Goal: Information Seeking & Learning: Learn about a topic

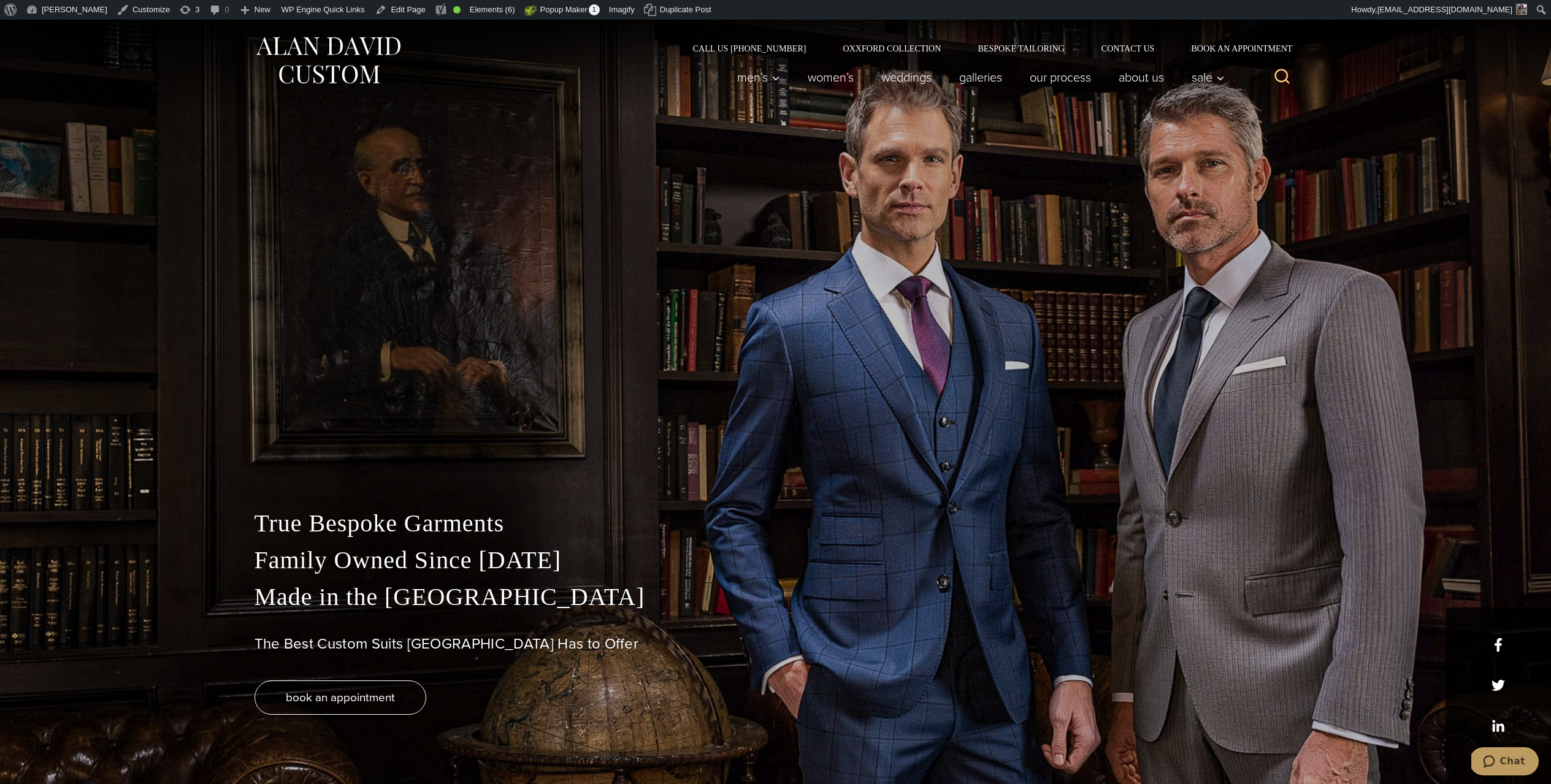
click at [627, 133] on div "True Bespoke Garments Family Owned Since 1913 Made in the United States The Bes…" at bounding box center [775, 411] width 1551 height 784
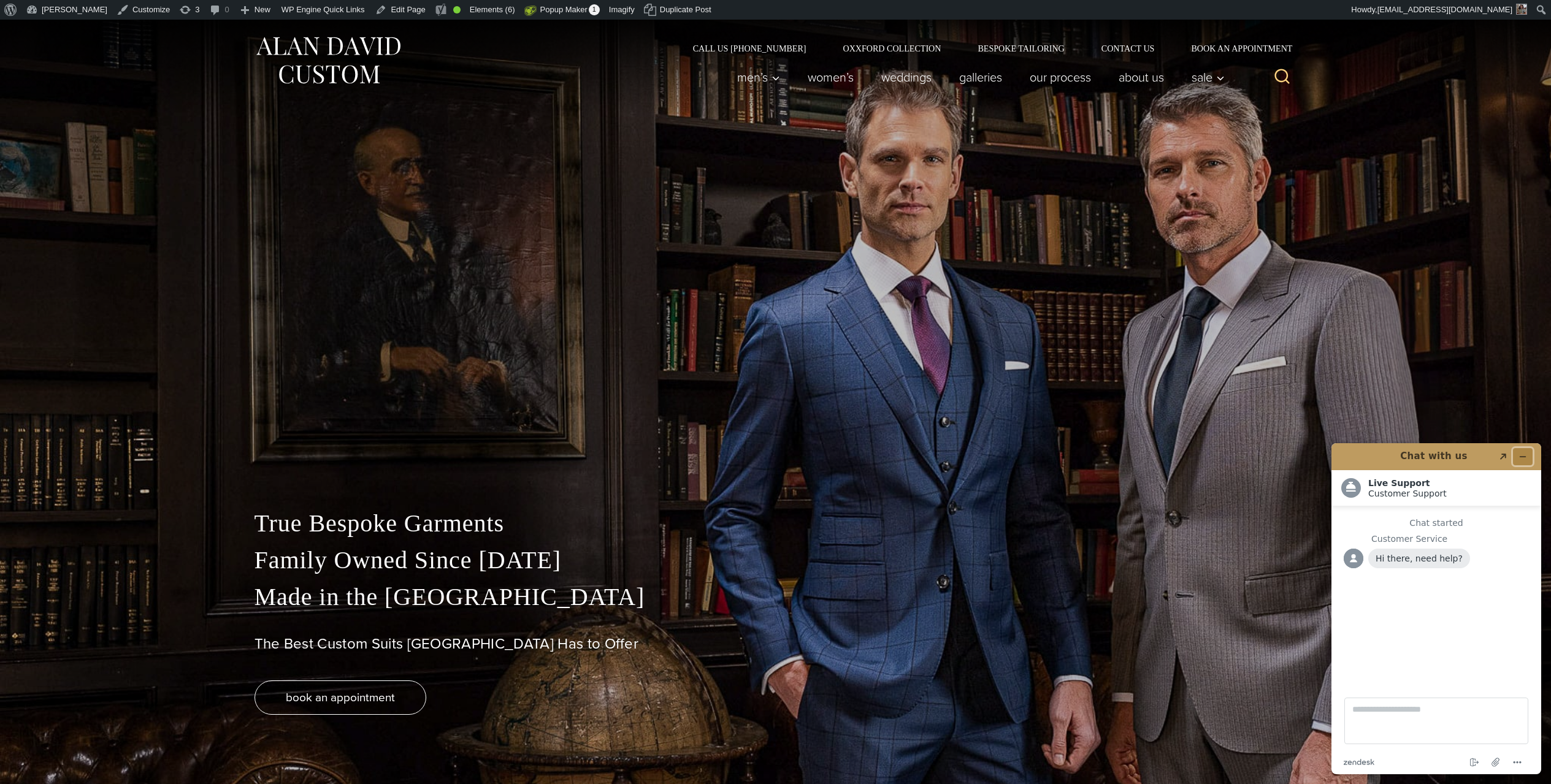
click at [1518, 460] on button "Minimise widget" at bounding box center [1523, 457] width 20 height 17
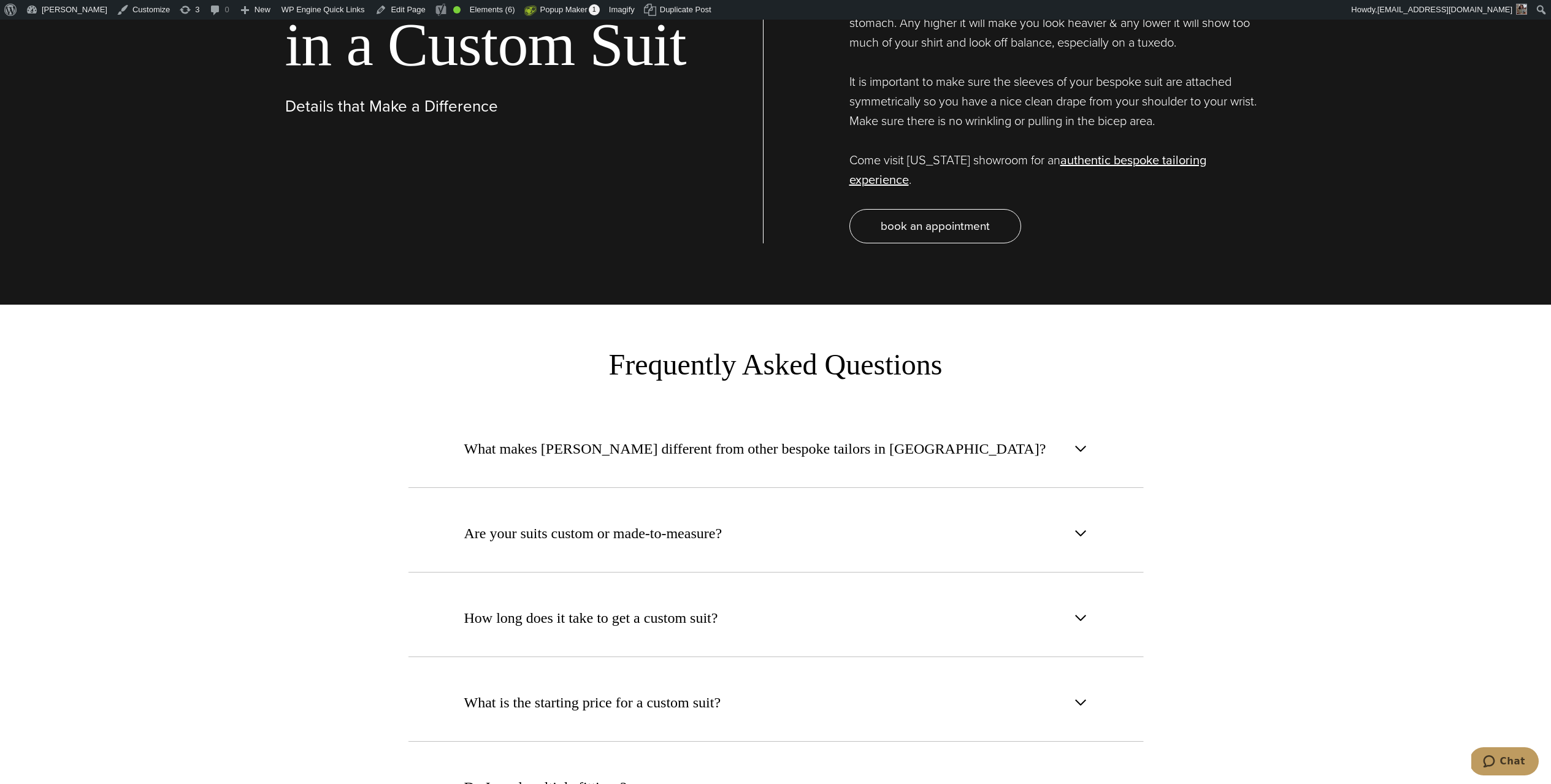
scroll to position [4861, 0]
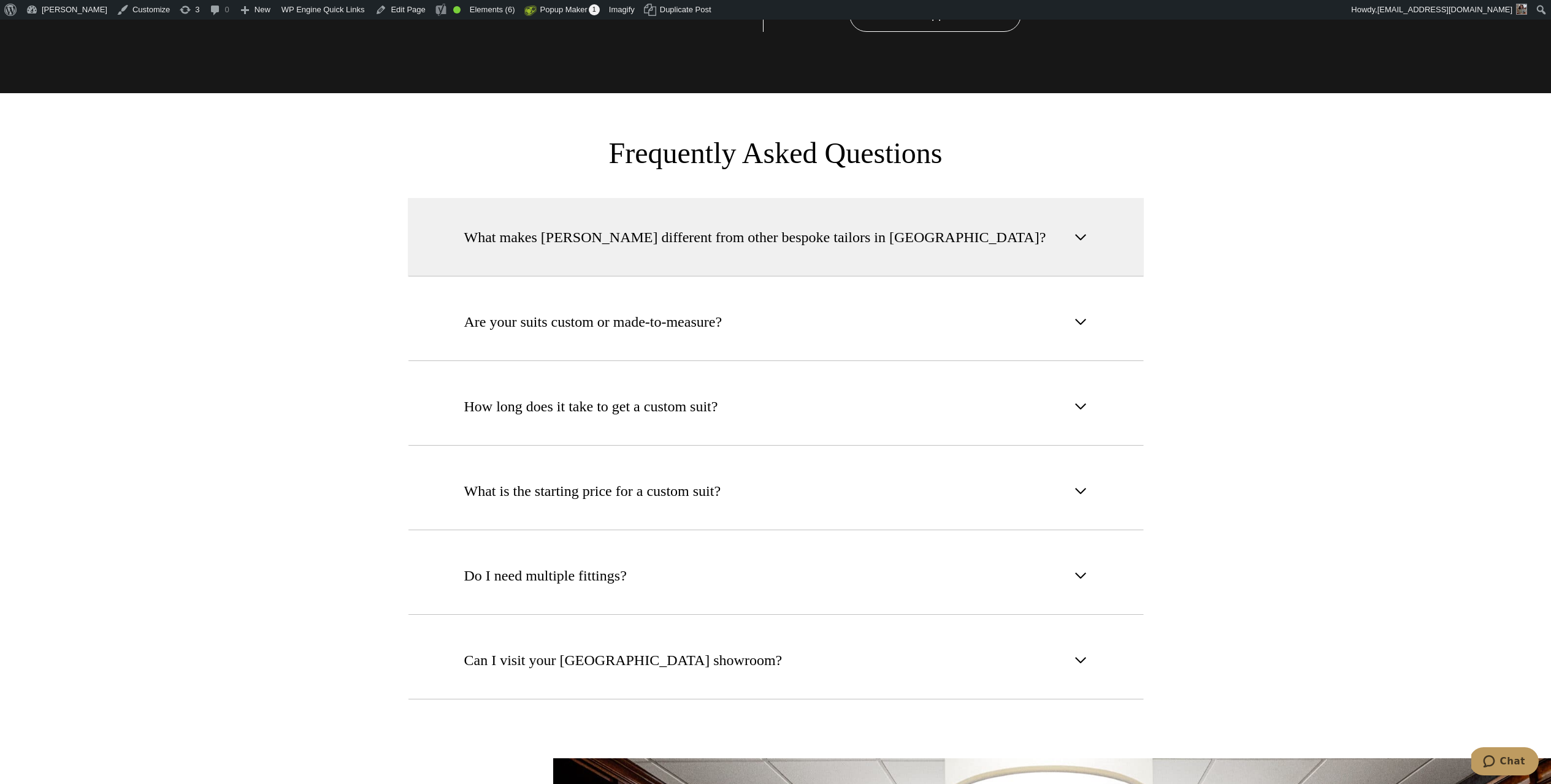
drag, startPoint x: 465, startPoint y: 199, endPoint x: 479, endPoint y: 203, distance: 14.6
click at [465, 226] on span "What makes [PERSON_NAME] different from other bespoke tailors in [GEOGRAPHIC_DA…" at bounding box center [755, 237] width 582 height 22
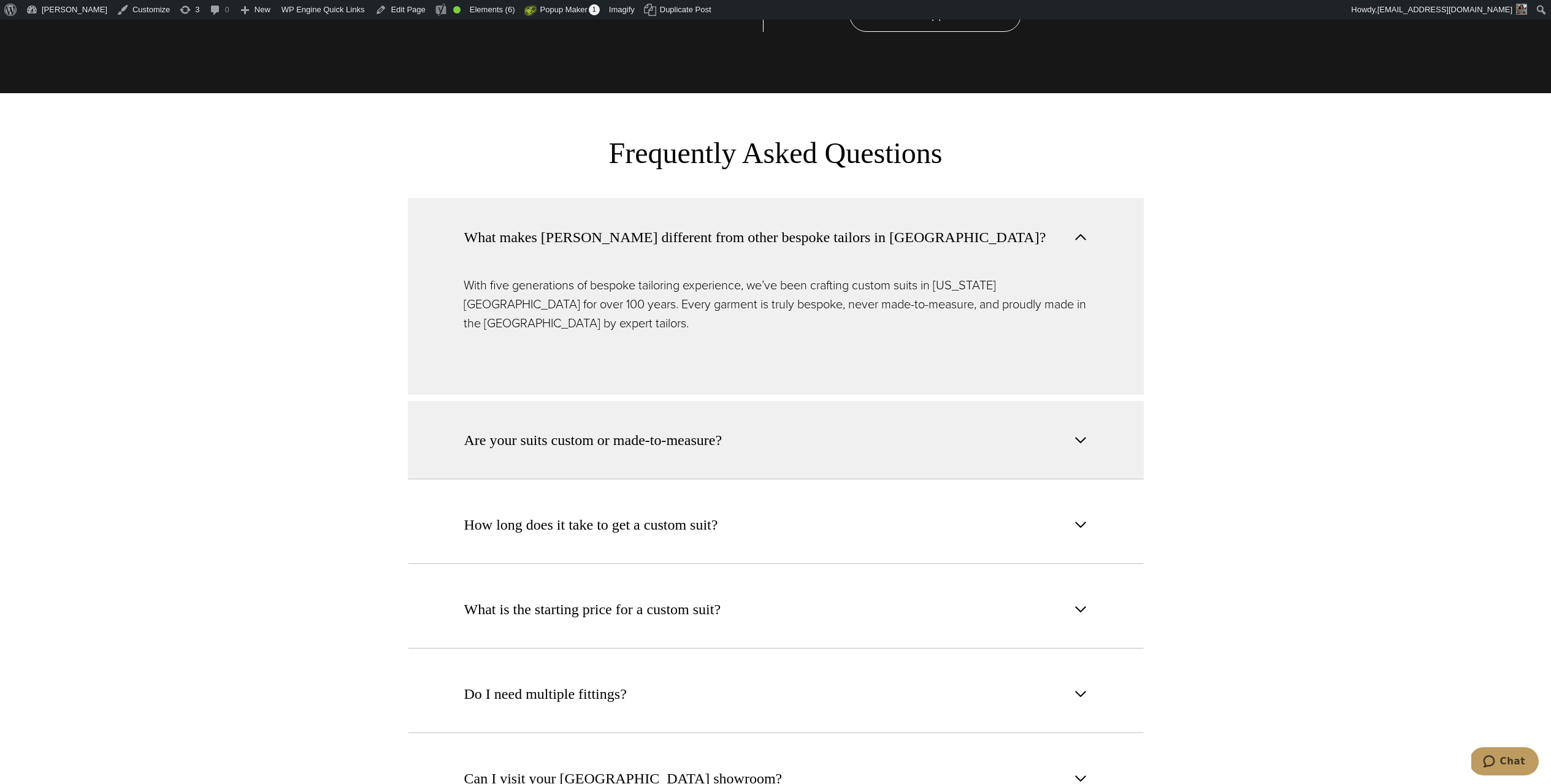
click at [487, 401] on button "Are your suits custom or made-to-measure?" at bounding box center [776, 440] width 736 height 78
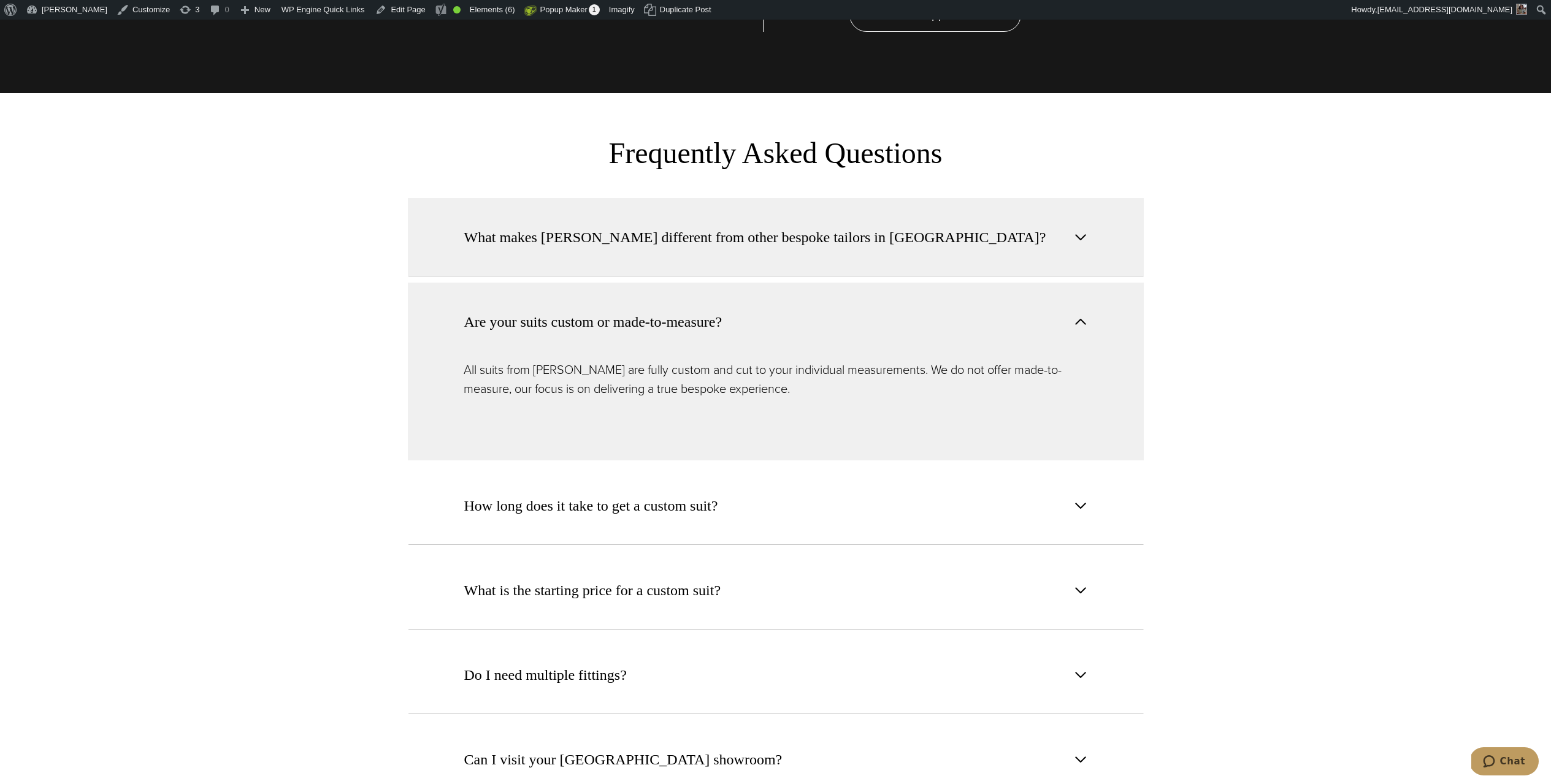
click at [502, 226] on span "What makes [PERSON_NAME] different from other bespoke tailors in [GEOGRAPHIC_DA…" at bounding box center [755, 237] width 582 height 22
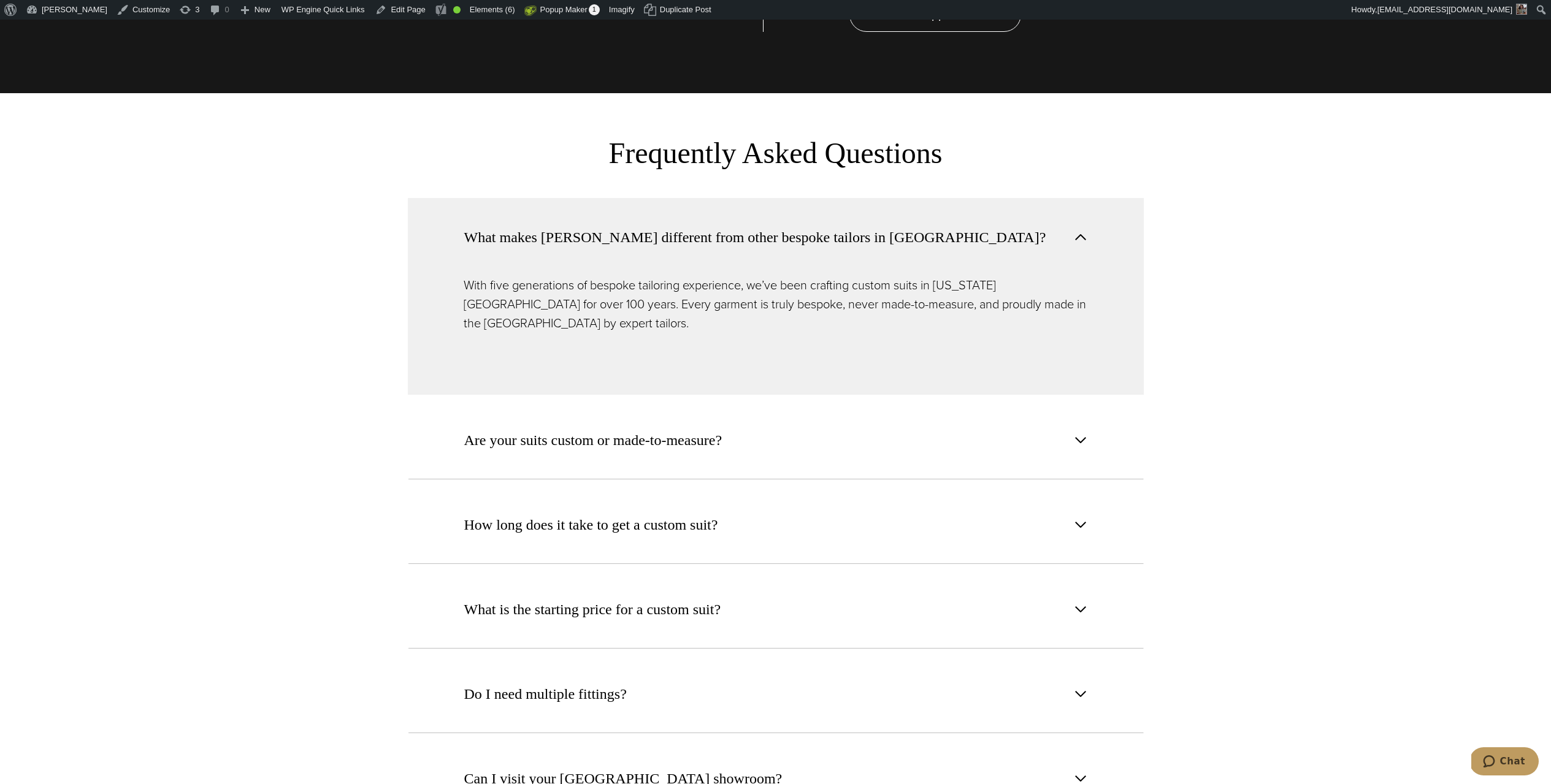
drag, startPoint x: 452, startPoint y: 196, endPoint x: 1039, endPoint y: 275, distance: 592.3
click at [1108, 267] on div "What makes [PERSON_NAME] different from other bespoke tailors in [GEOGRAPHIC_DA…" at bounding box center [776, 296] width 736 height 196
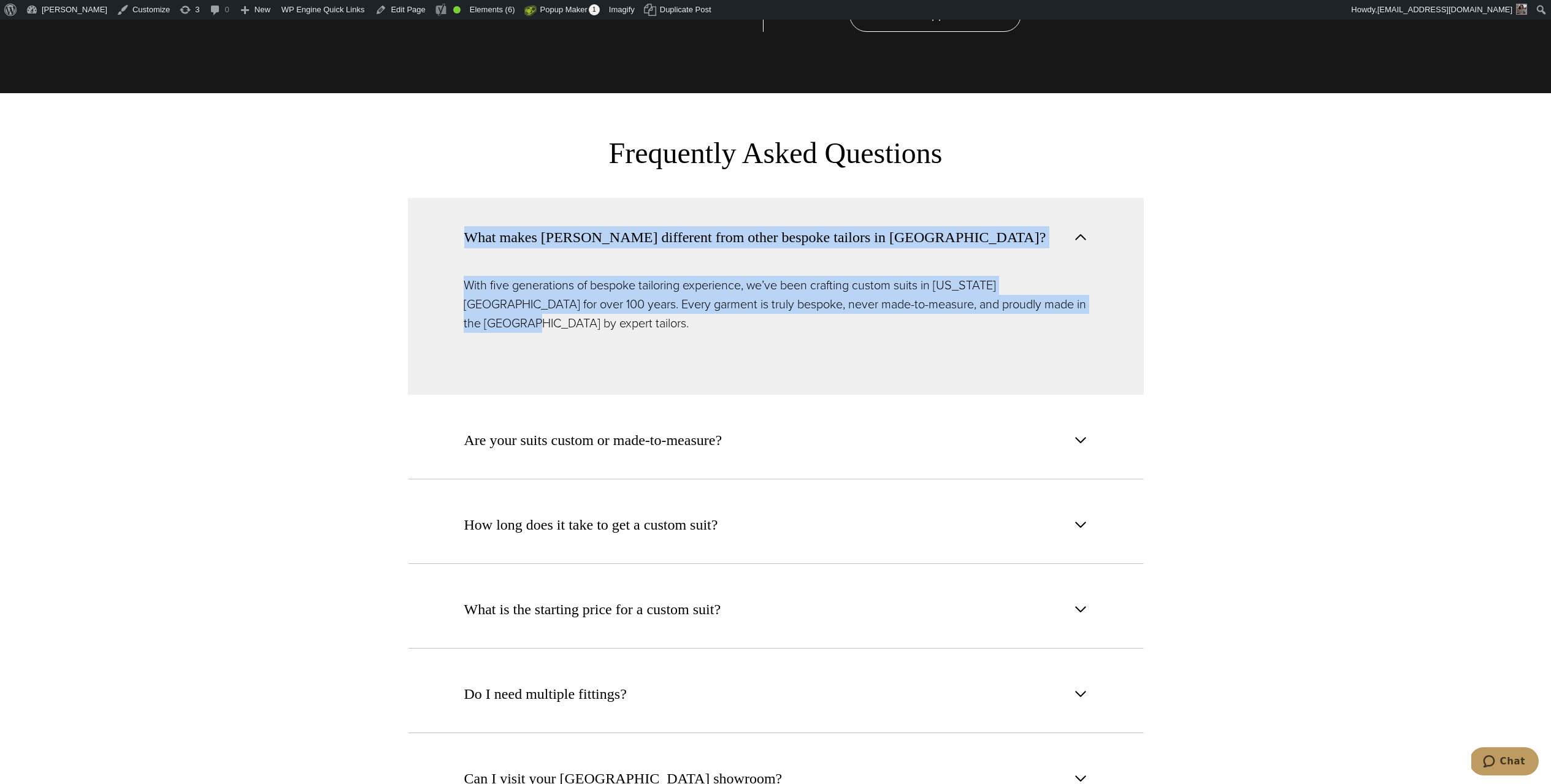
drag, startPoint x: 1047, startPoint y: 270, endPoint x: 467, endPoint y: 187, distance: 585.9
click at [467, 198] on div "What makes [PERSON_NAME] different from other bespoke tailors in [GEOGRAPHIC_DA…" at bounding box center [776, 296] width 736 height 196
copy div "What makes [PERSON_NAME] different from other bespoke tailors in [GEOGRAPHIC_DA…"
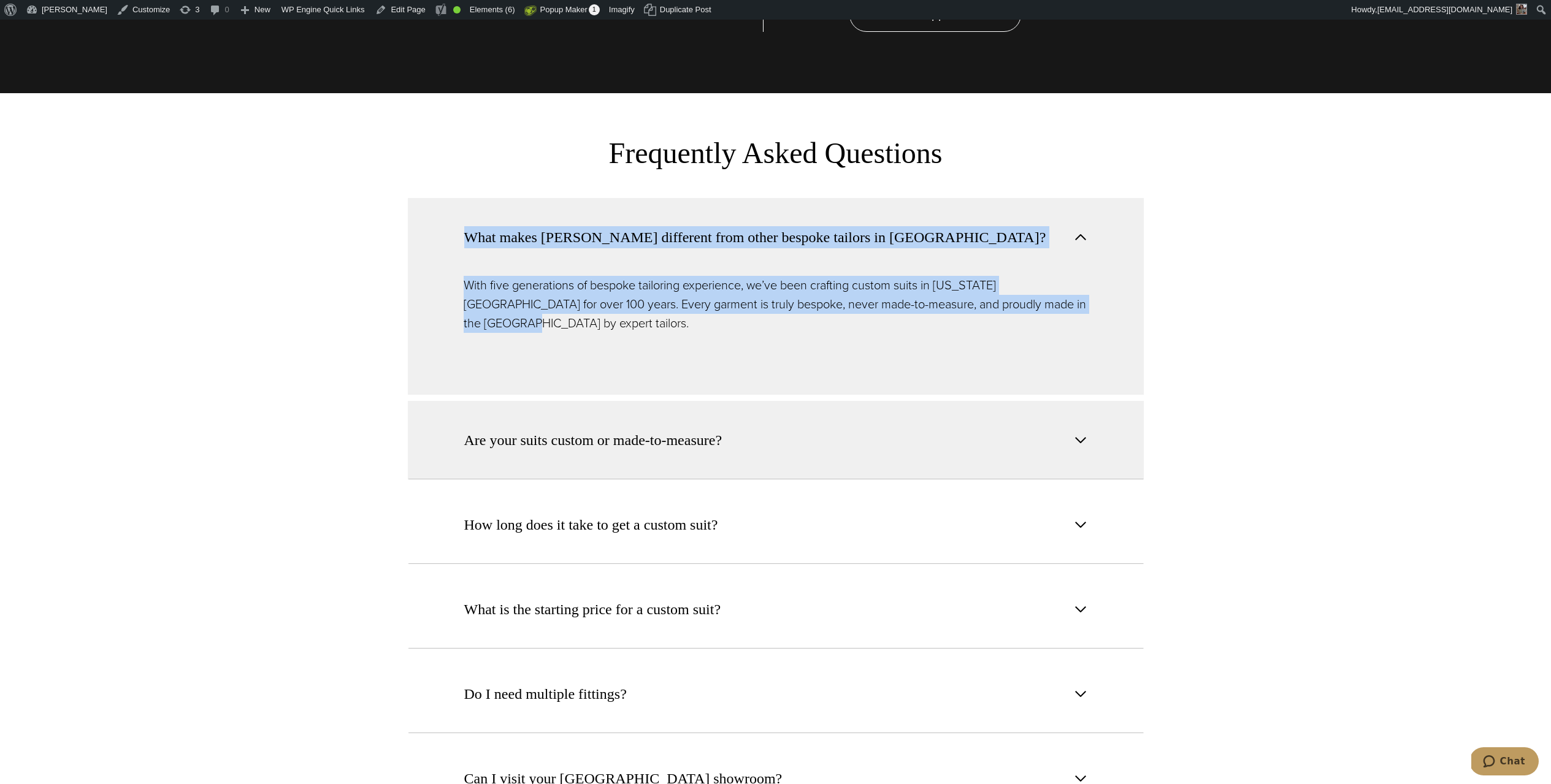
click at [652, 429] on span "Are your suits custom or made-to-measure?" at bounding box center [593, 440] width 258 height 22
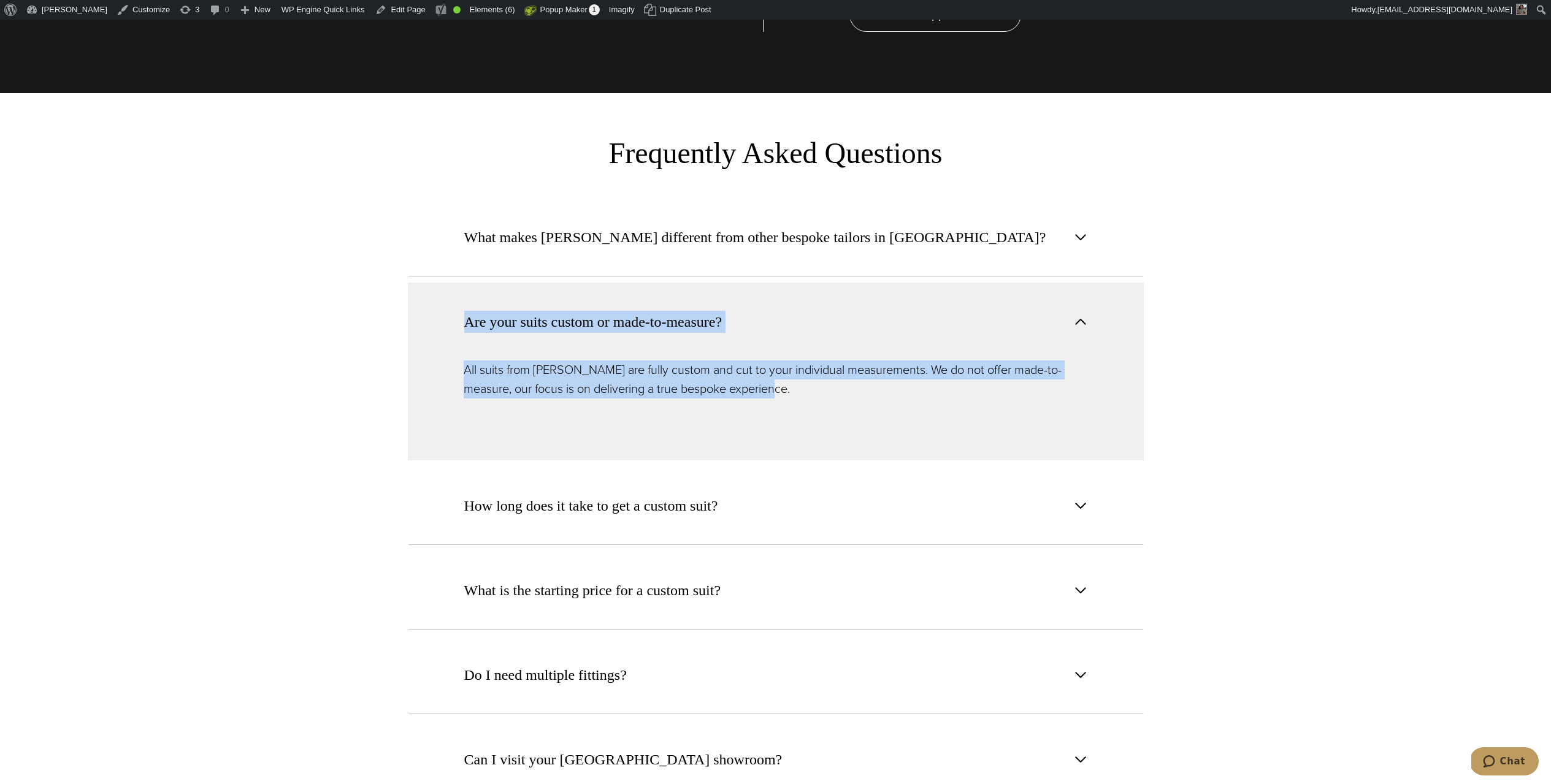
drag, startPoint x: 883, startPoint y: 361, endPoint x: 422, endPoint y: 281, distance: 467.9
click at [422, 283] on div "Are your suits custom or made-to-measure? All suits from [PERSON_NAME] are full…" at bounding box center [776, 371] width 736 height 178
copy div "Are your suits custom or made-to-measure? All suits from [PERSON_NAME] are full…"
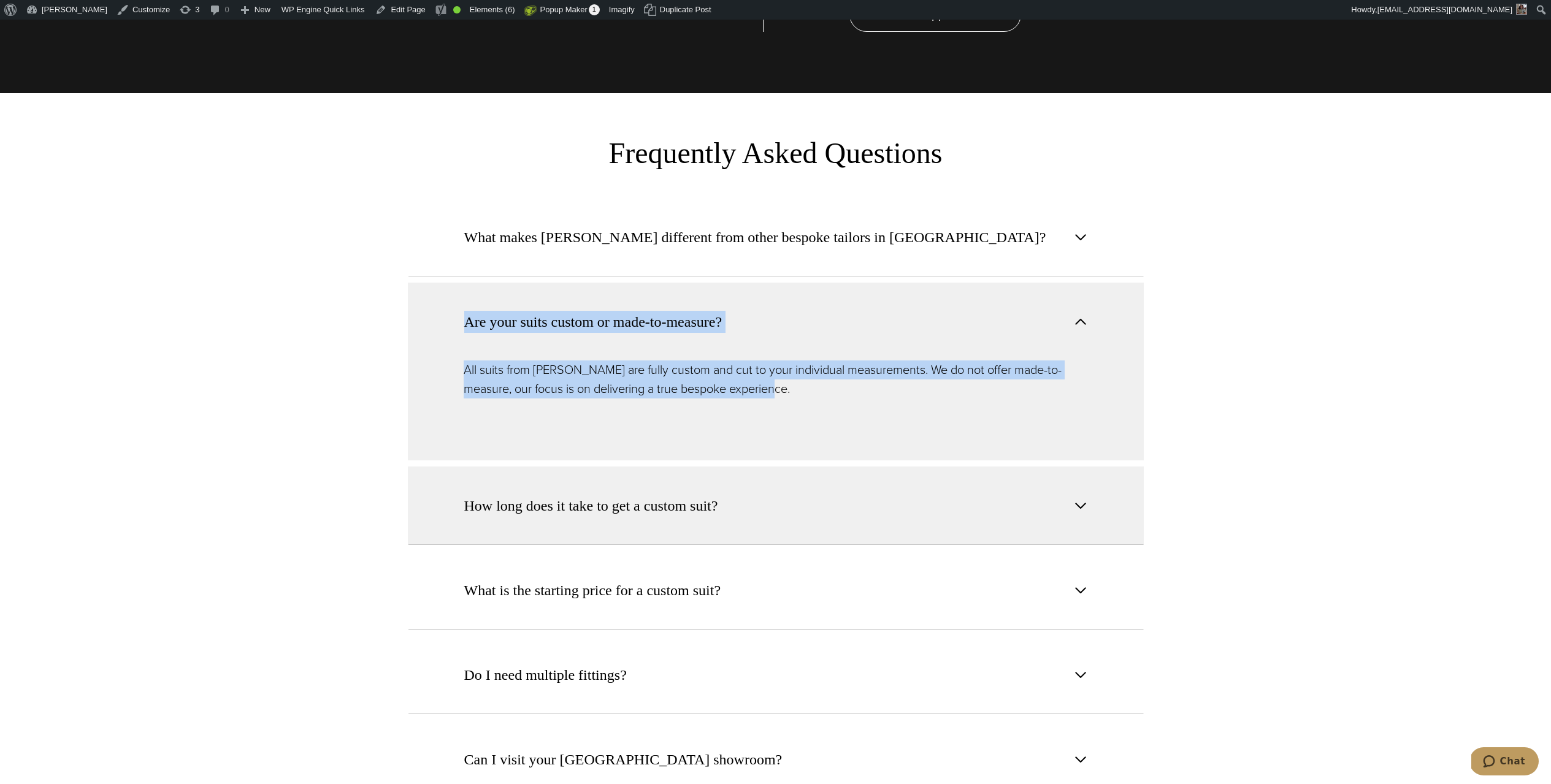
click at [599, 495] on span "How long does it take to get a custom suit?" at bounding box center [591, 506] width 254 height 22
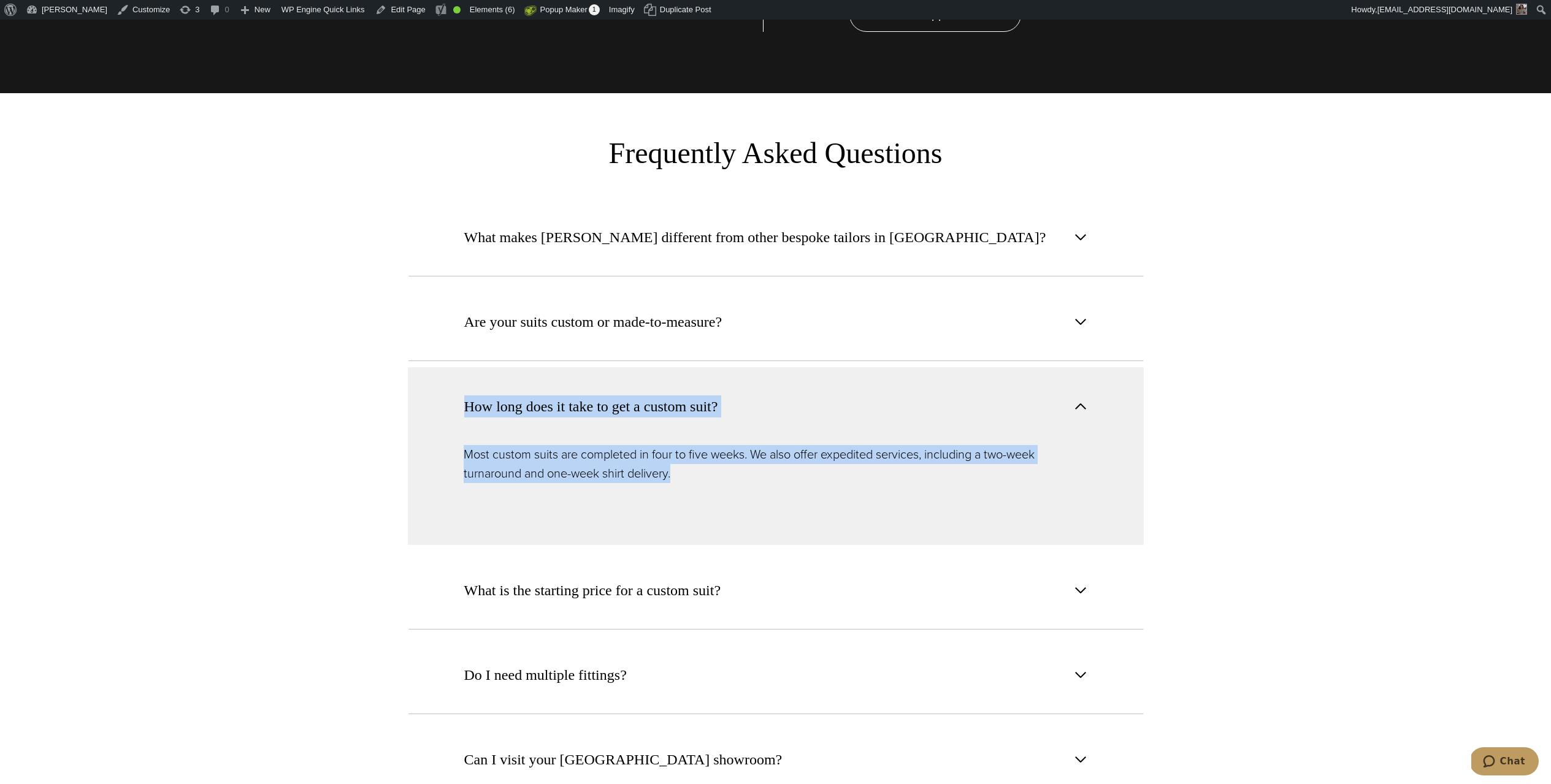
drag, startPoint x: 688, startPoint y: 443, endPoint x: 432, endPoint y: 371, distance: 265.9
click at [433, 371] on div "How long does it take to get a custom suit? Most custom suits are completed in …" at bounding box center [776, 456] width 736 height 178
copy div "How long does it take to get a custom suit? Most custom suits are completed in …"
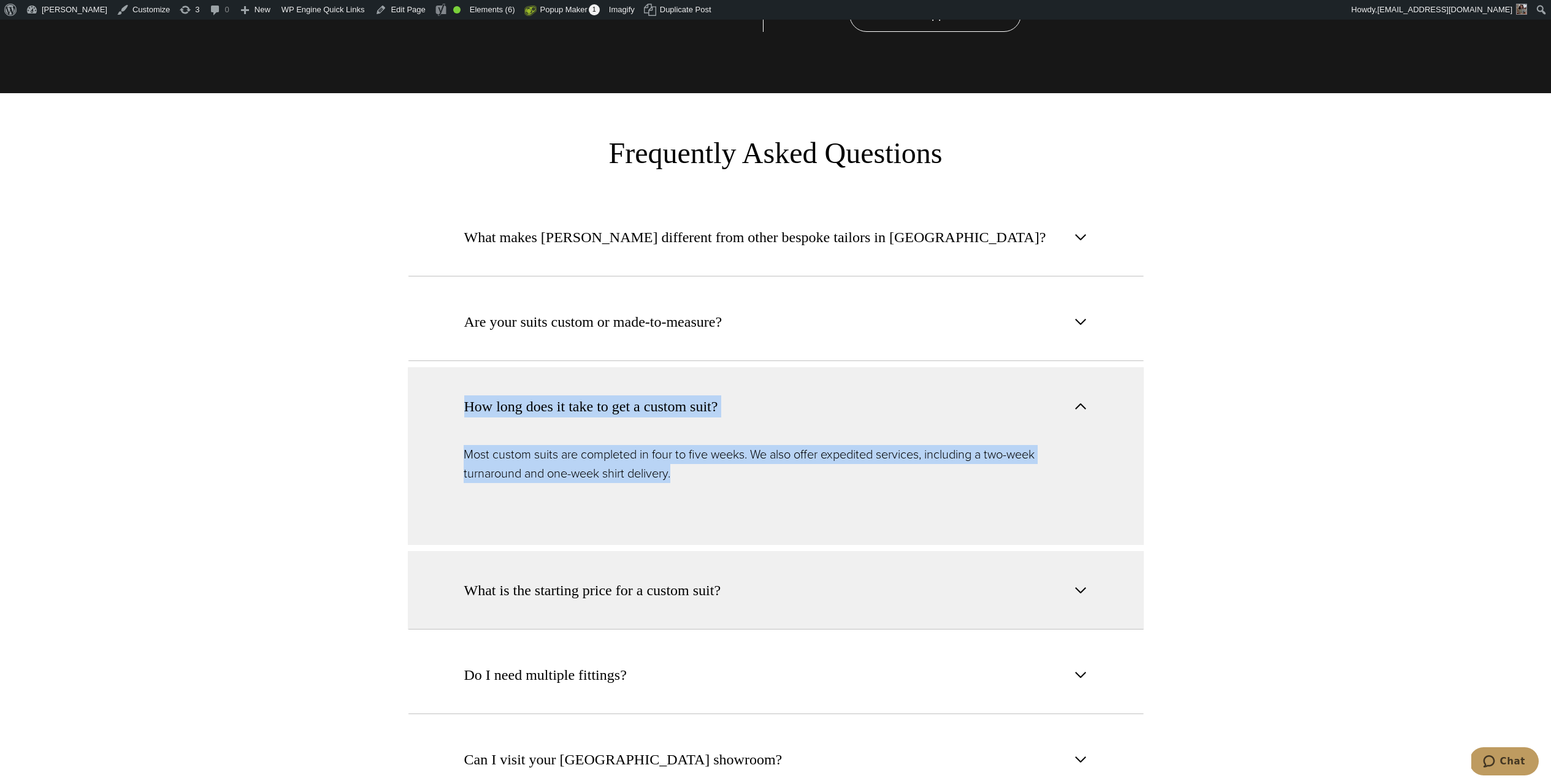
click at [643, 580] on span "What is the starting price for a custom suit?" at bounding box center [592, 591] width 257 height 22
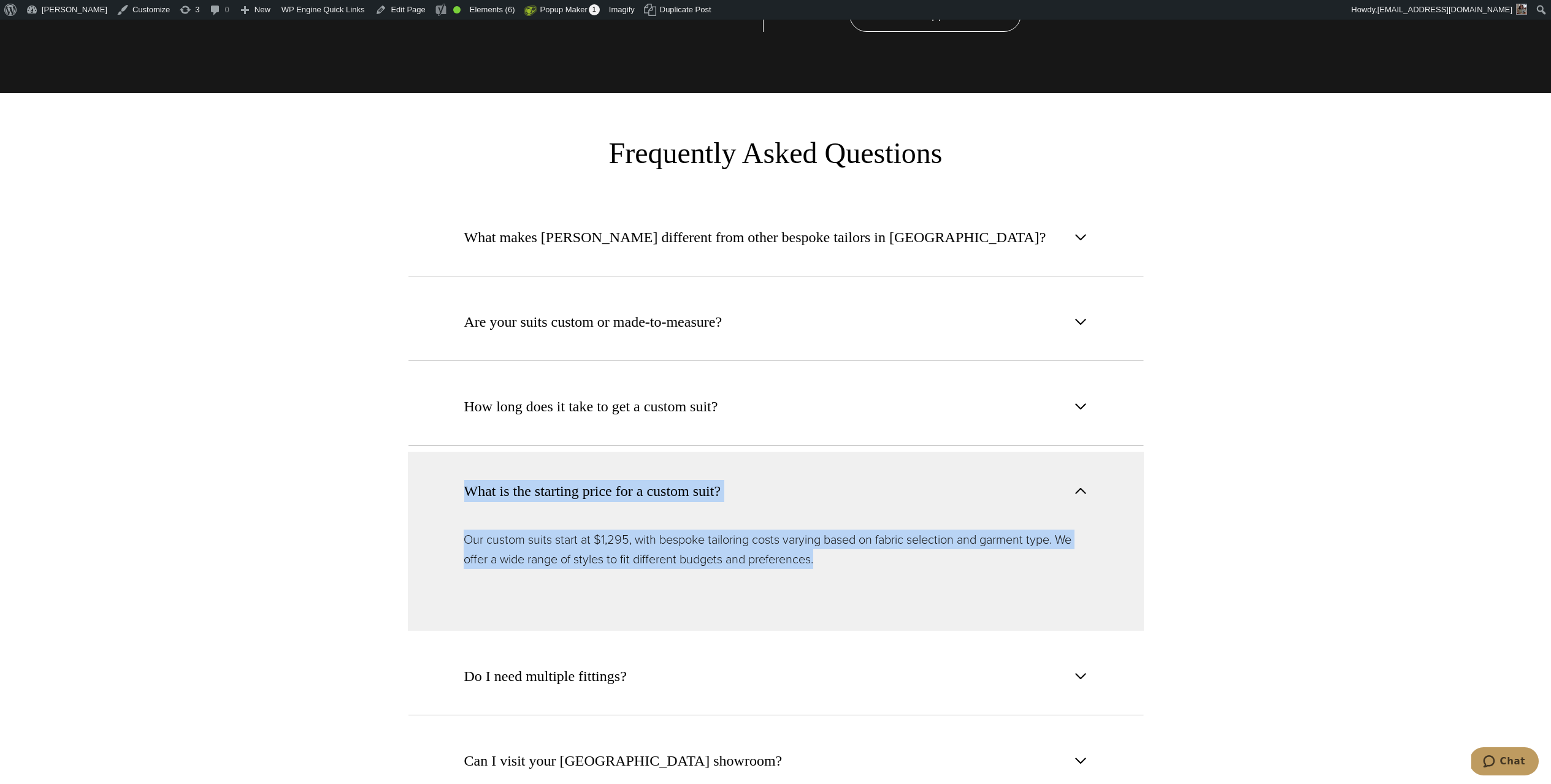
drag, startPoint x: 851, startPoint y: 526, endPoint x: 435, endPoint y: 459, distance: 421.4
click at [441, 452] on div "What is the starting price for a custom suit? Our custom suits start at $1,295,…" at bounding box center [776, 542] width 736 height 179
copy div "What is the starting price for a custom suit? Our custom suits start at $1,295,…"
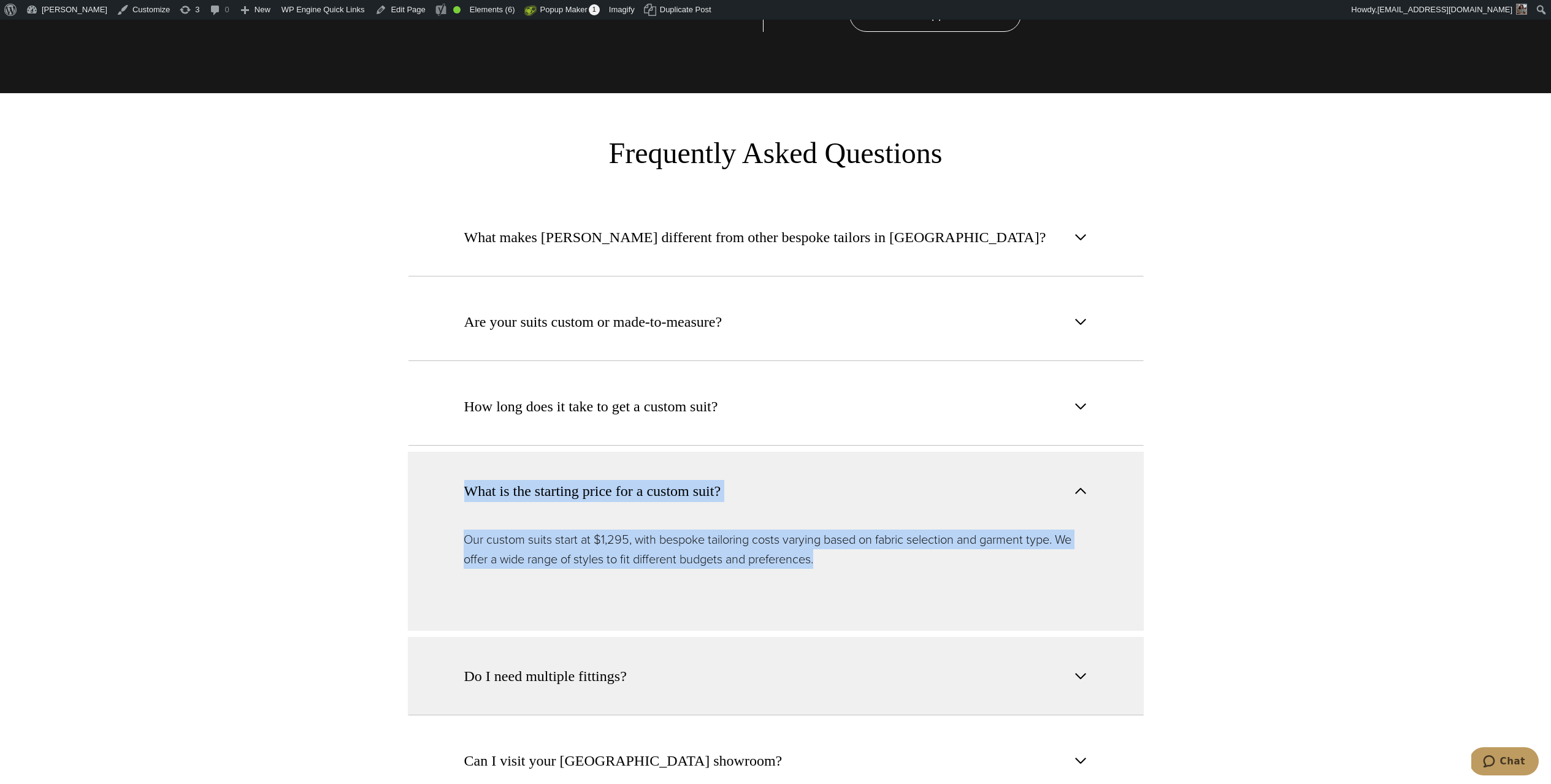
click at [581, 665] on span "Do I need multiple fittings?" at bounding box center [545, 676] width 162 height 22
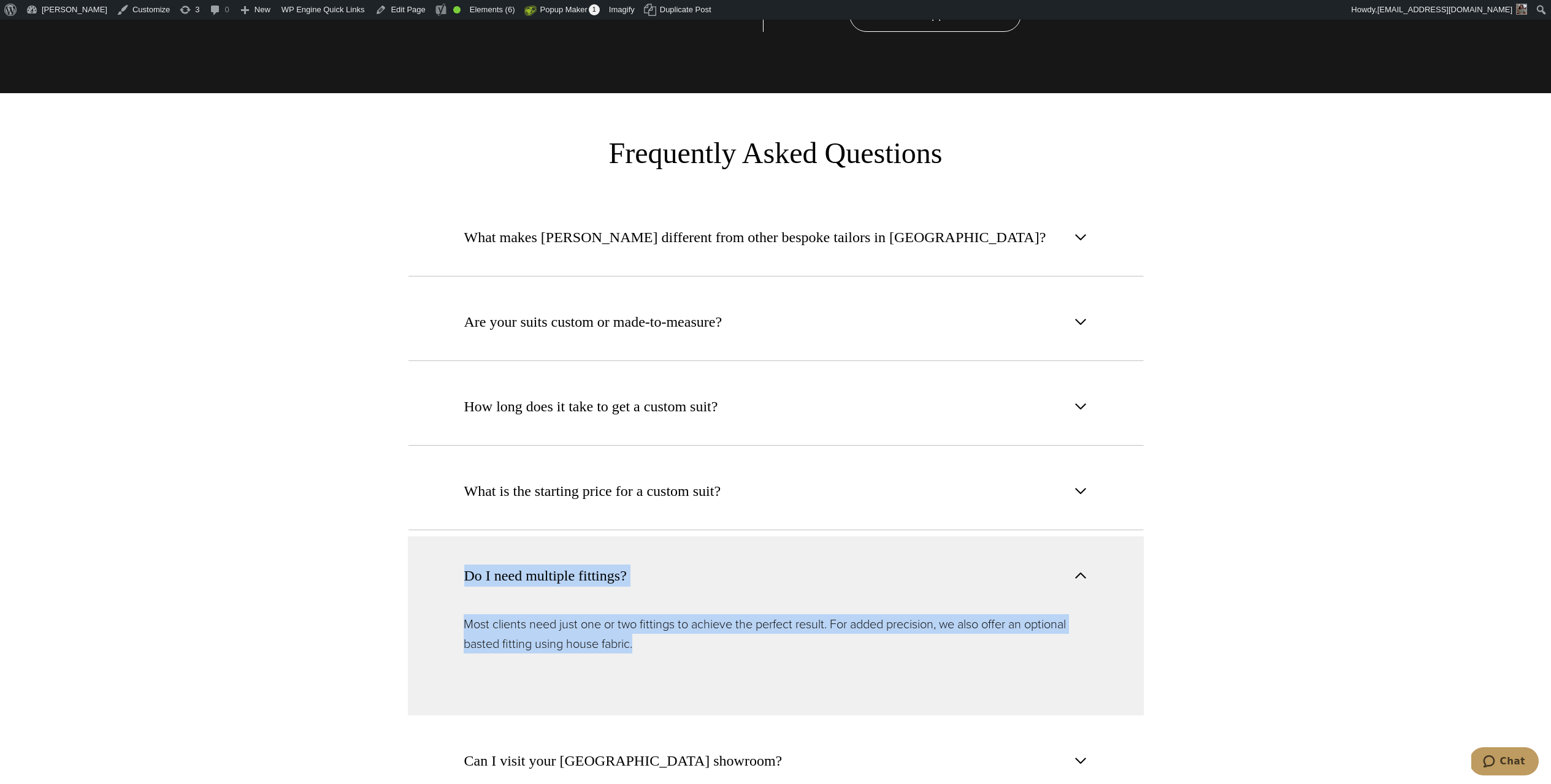
drag, startPoint x: 630, startPoint y: 605, endPoint x: 397, endPoint y: 540, distance: 241.9
click at [398, 541] on section "What makes [PERSON_NAME] different from other bespoke tailors in [GEOGRAPHIC_DA…" at bounding box center [775, 514] width 1551 height 633
copy div "Do I need multiple fittings? Most clients need just one or two fittings to achi…"
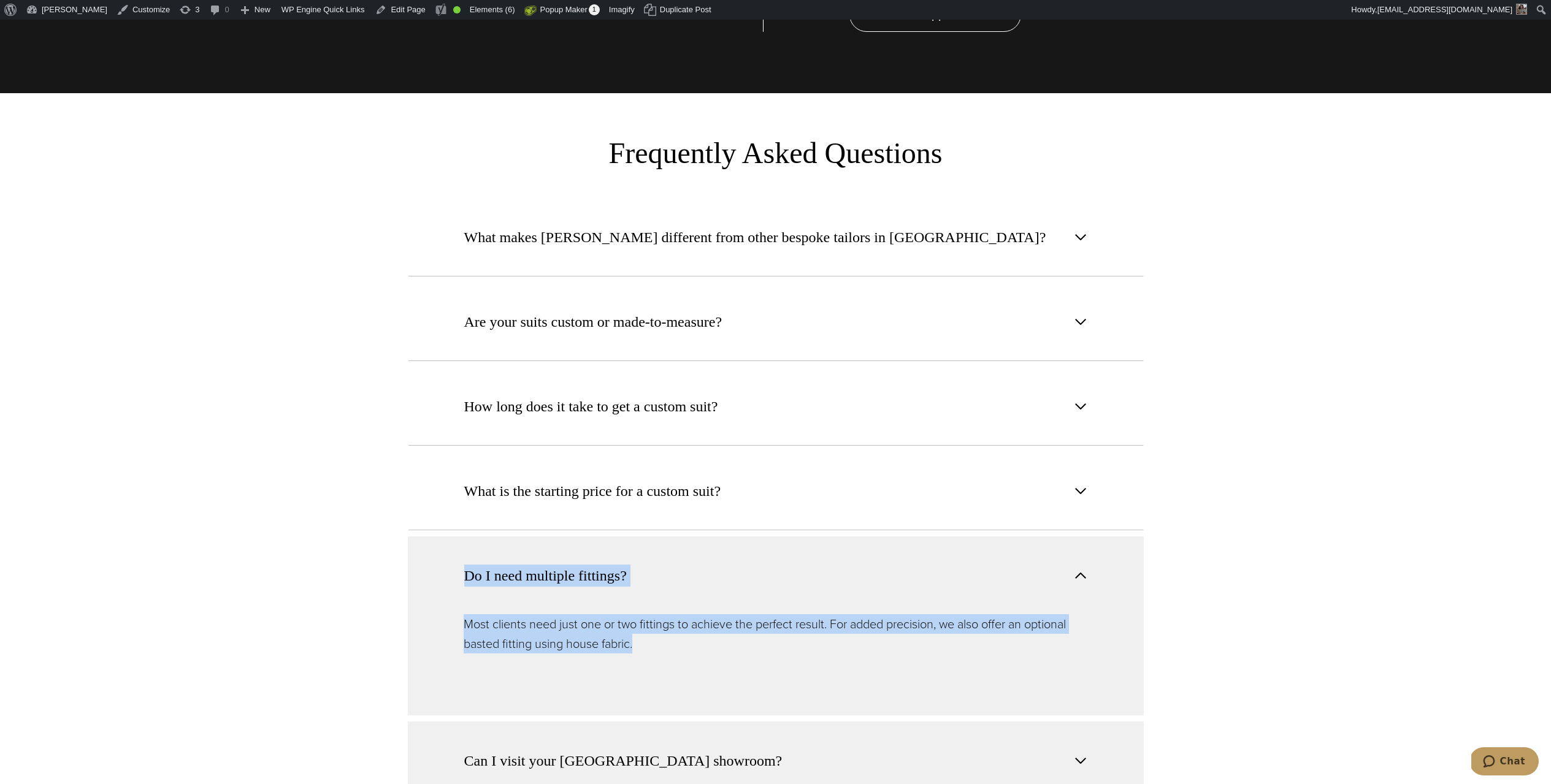
click at [589, 750] on span "Can I visit your [GEOGRAPHIC_DATA] showroom?" at bounding box center [623, 761] width 318 height 22
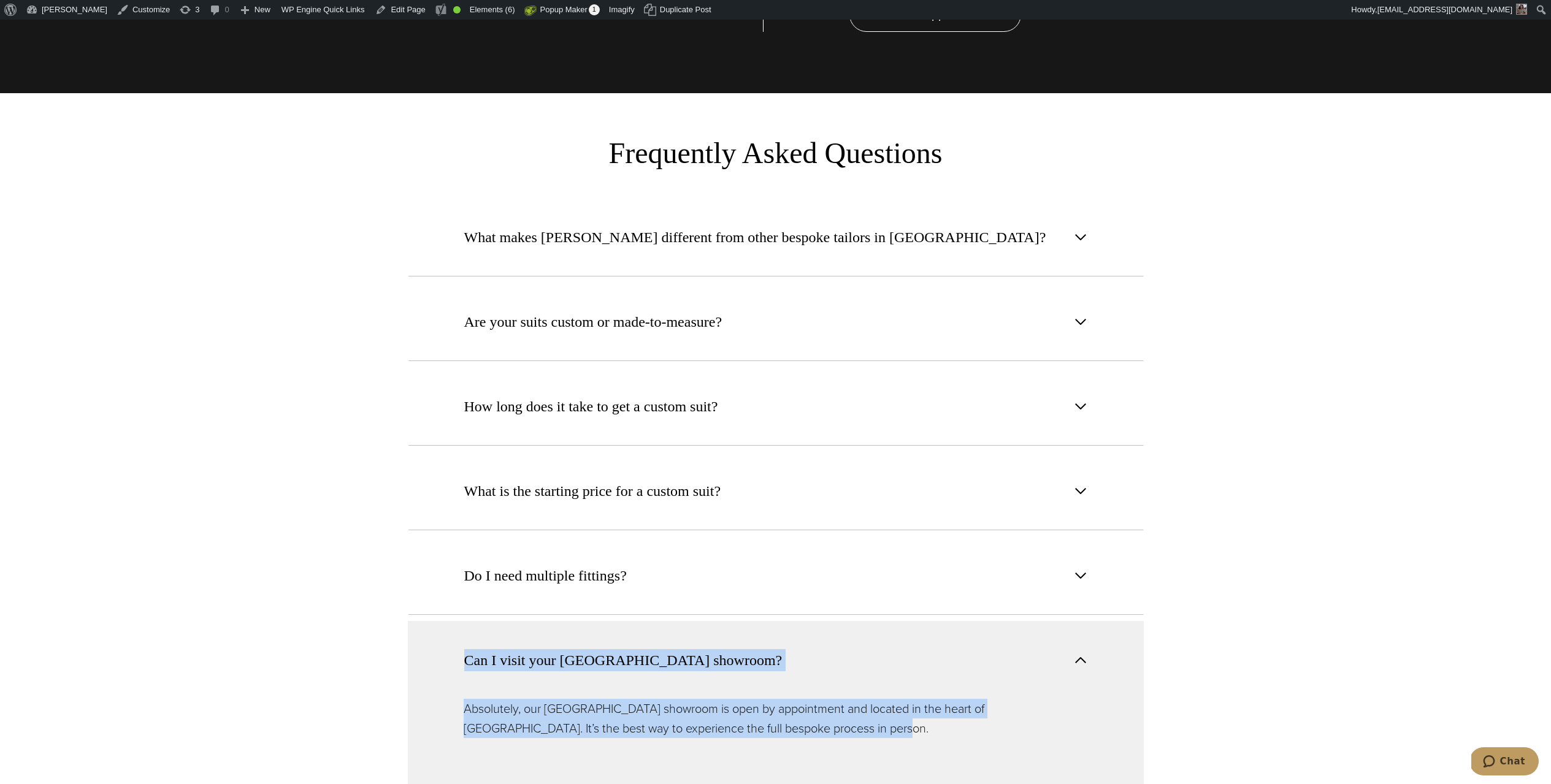
drag, startPoint x: 839, startPoint y: 708, endPoint x: 379, endPoint y: 624, distance: 467.6
click at [379, 624] on section "What makes [PERSON_NAME] different from other bespoke tailors in [GEOGRAPHIC_DA…" at bounding box center [775, 514] width 1551 height 633
copy div "Can I visit your [GEOGRAPHIC_DATA] showroom? Absolutely, our [GEOGRAPHIC_DATA] …"
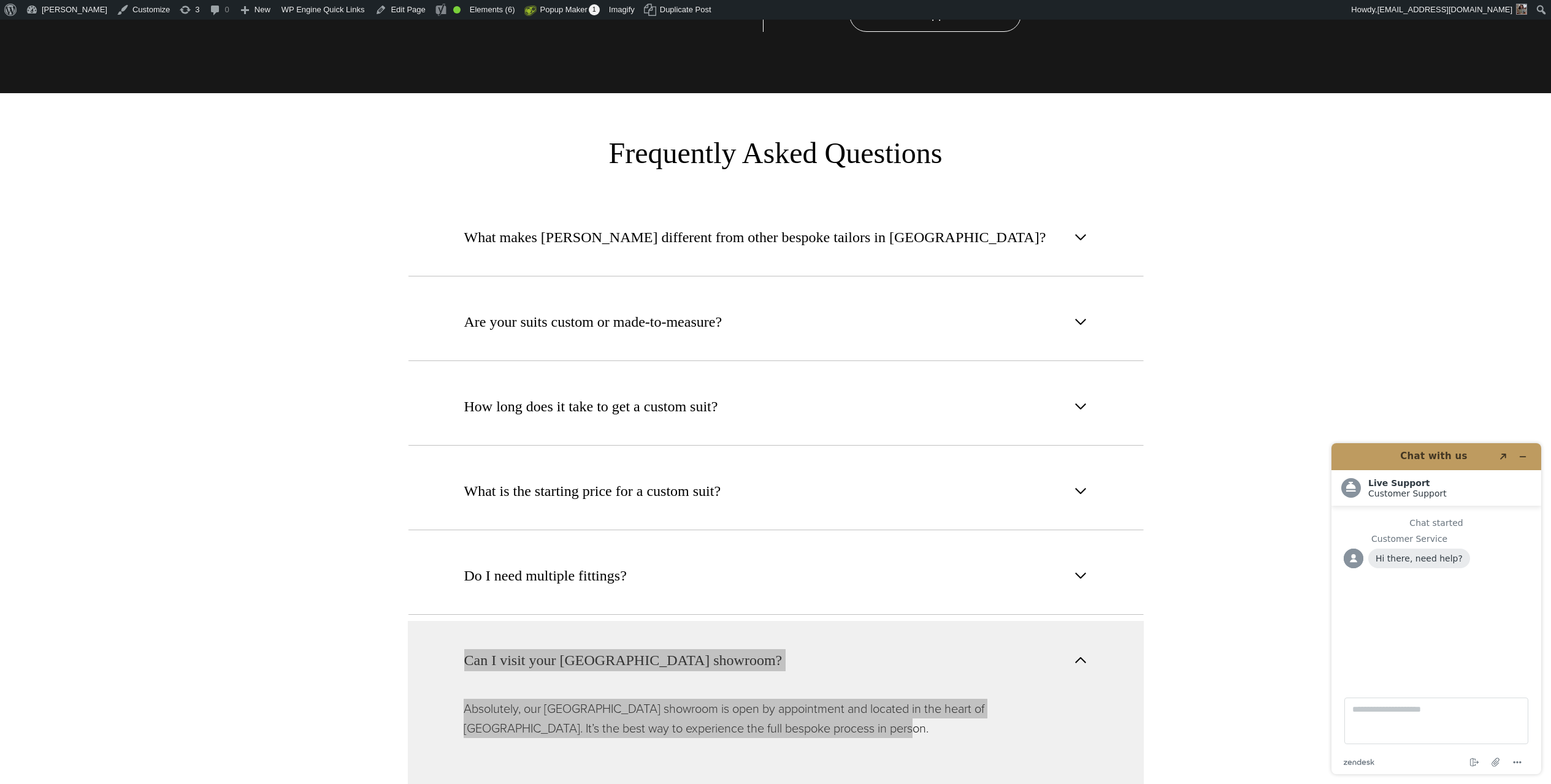
scroll to position [0, 0]
